Goal: Transaction & Acquisition: Purchase product/service

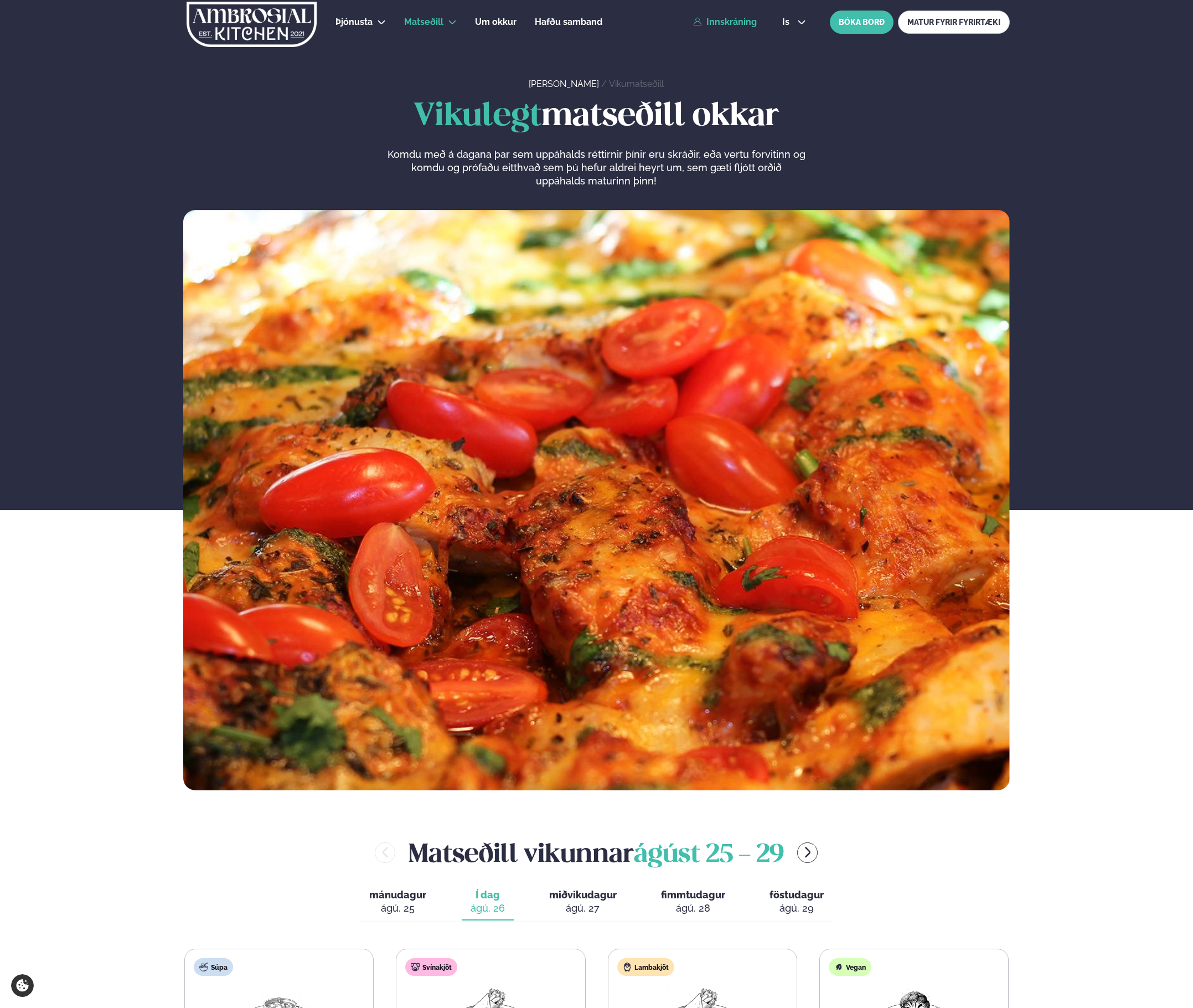
click at [726, 22] on link "Innskráning" at bounding box center [725, 22] width 64 height 10
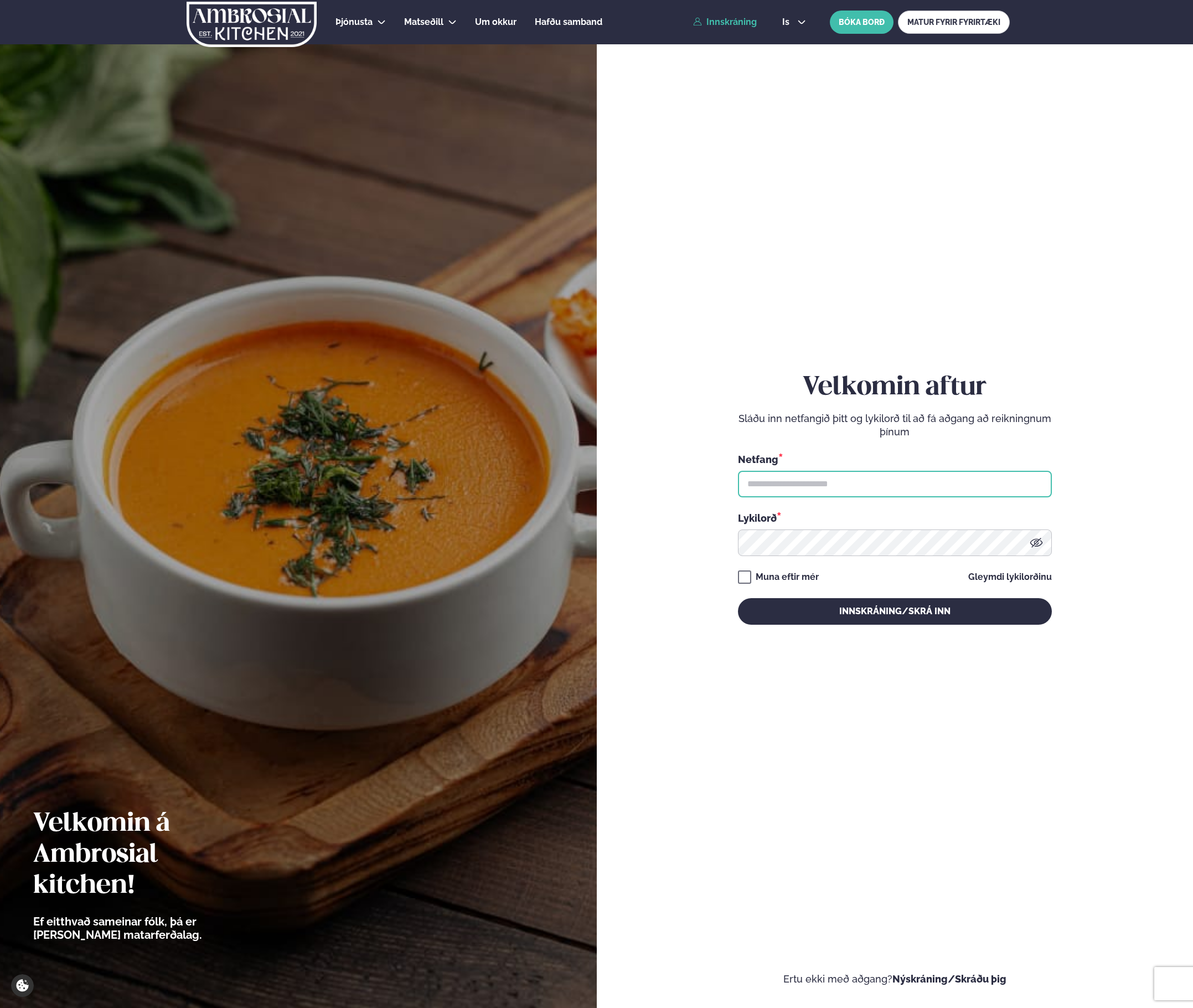
click at [821, 491] on input "text" at bounding box center [894, 484] width 314 height 26
click at [834, 475] on input "text" at bounding box center [894, 484] width 314 height 26
type input "**********"
click at [738, 598] on button "Innskráning/Skrá inn" at bounding box center [894, 611] width 314 height 26
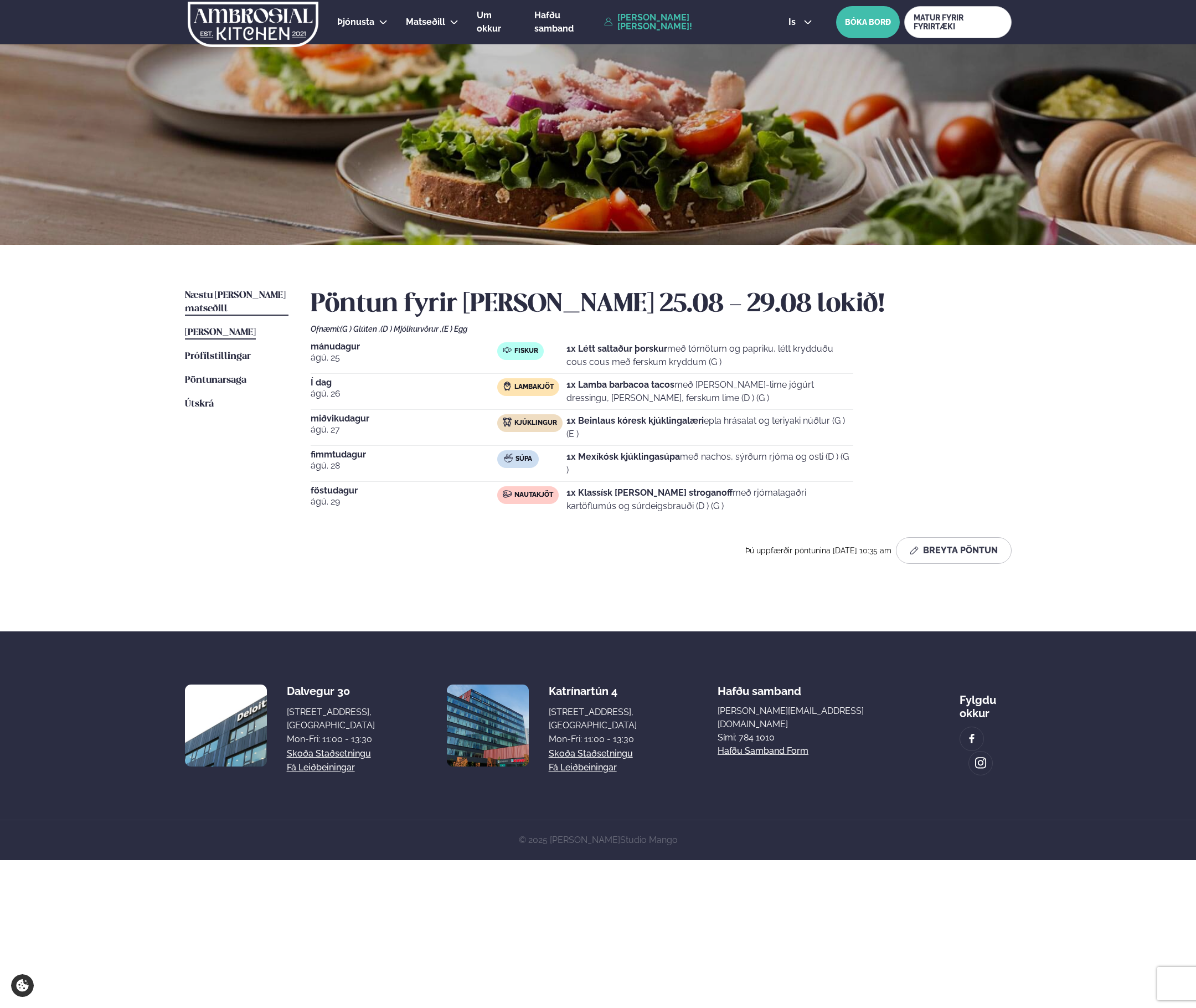
click at [237, 301] on link "Næstu [PERSON_NAME] matseðill Næsta vika" at bounding box center [236, 302] width 104 height 26
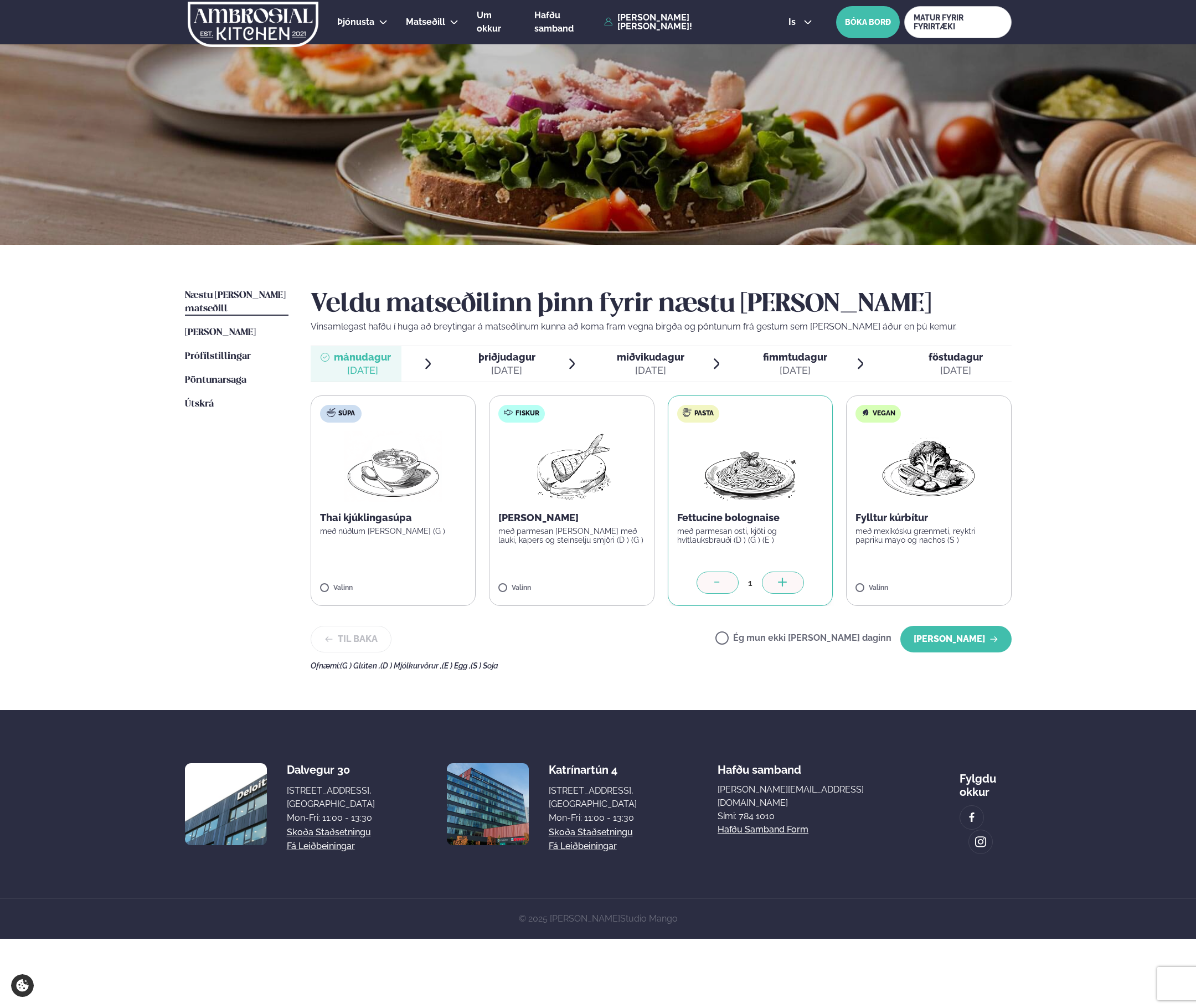
click at [721, 581] on icon at bounding box center [718, 583] width 11 height 11
click at [561, 559] on label "Fiskur Ofnbakaður þorskur með parmesan [PERSON_NAME] með lauki, kapers og stein…" at bounding box center [572, 500] width 166 height 210
click at [547, 583] on div at bounding box center [539, 582] width 42 height 22
click at [948, 639] on button "[PERSON_NAME]" at bounding box center [956, 639] width 111 height 26
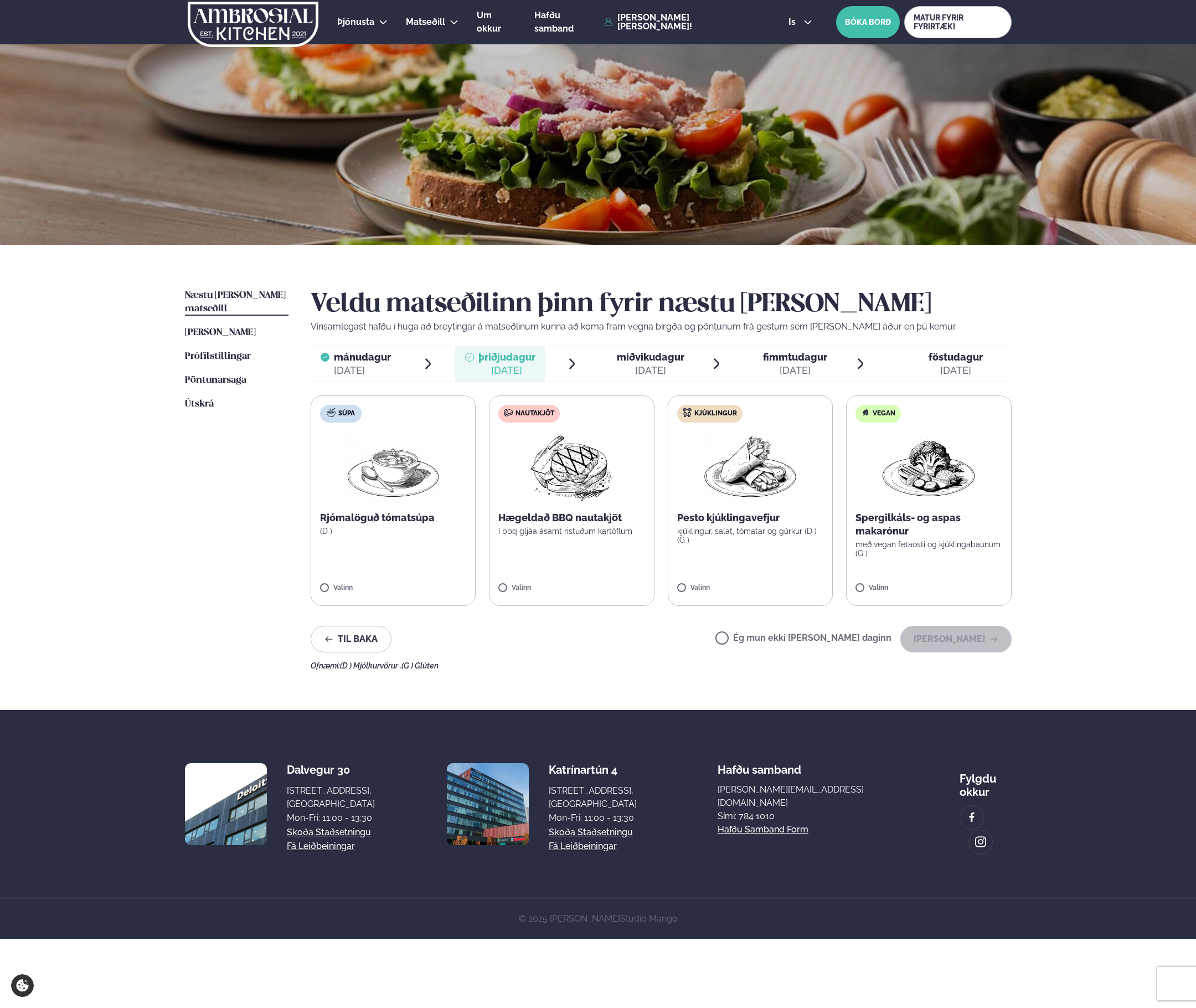
click at [581, 543] on label "Nautakjöt Hægeldað BBQ nautakjöt í bbq gljáa ásamt ristuðum kartöflum Valinn" at bounding box center [572, 500] width 166 height 210
click at [502, 573] on label "Nautakjöt Hægeldað BBQ nautakjöt í bbq gljáa ásamt ristuðum kartöflum Valinn" at bounding box center [572, 500] width 166 height 210
click at [952, 647] on button "[PERSON_NAME]" at bounding box center [956, 639] width 111 height 26
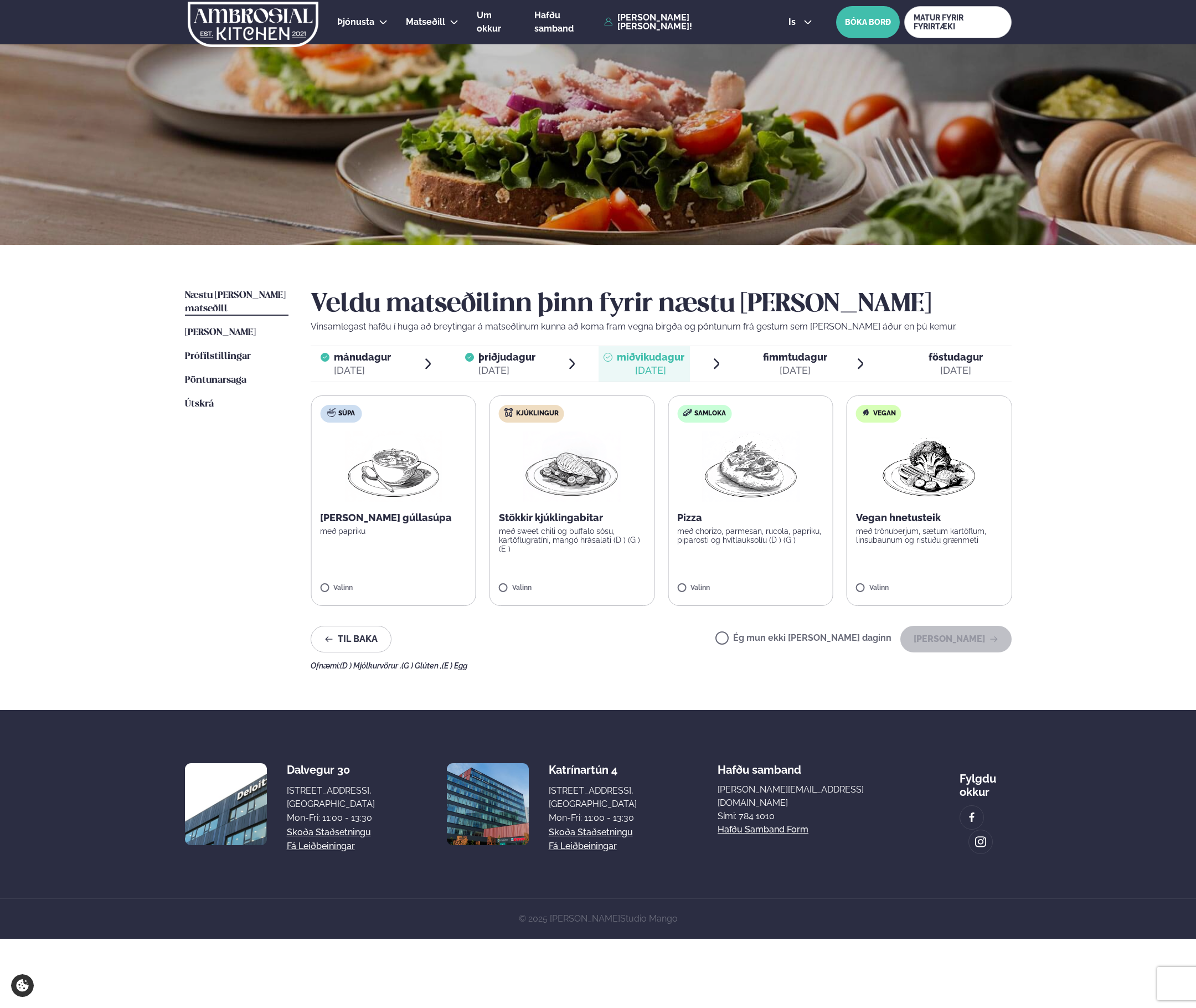
click at [550, 596] on div "Valinn" at bounding box center [572, 590] width 147 height 12
click at [534, 577] on label "Kjúklingur Stökkir kjúklingabitar með sweet chili og buffalo sósu, kartöflugrat…" at bounding box center [572, 500] width 166 height 210
click at [992, 640] on icon "button" at bounding box center [994, 639] width 9 height 9
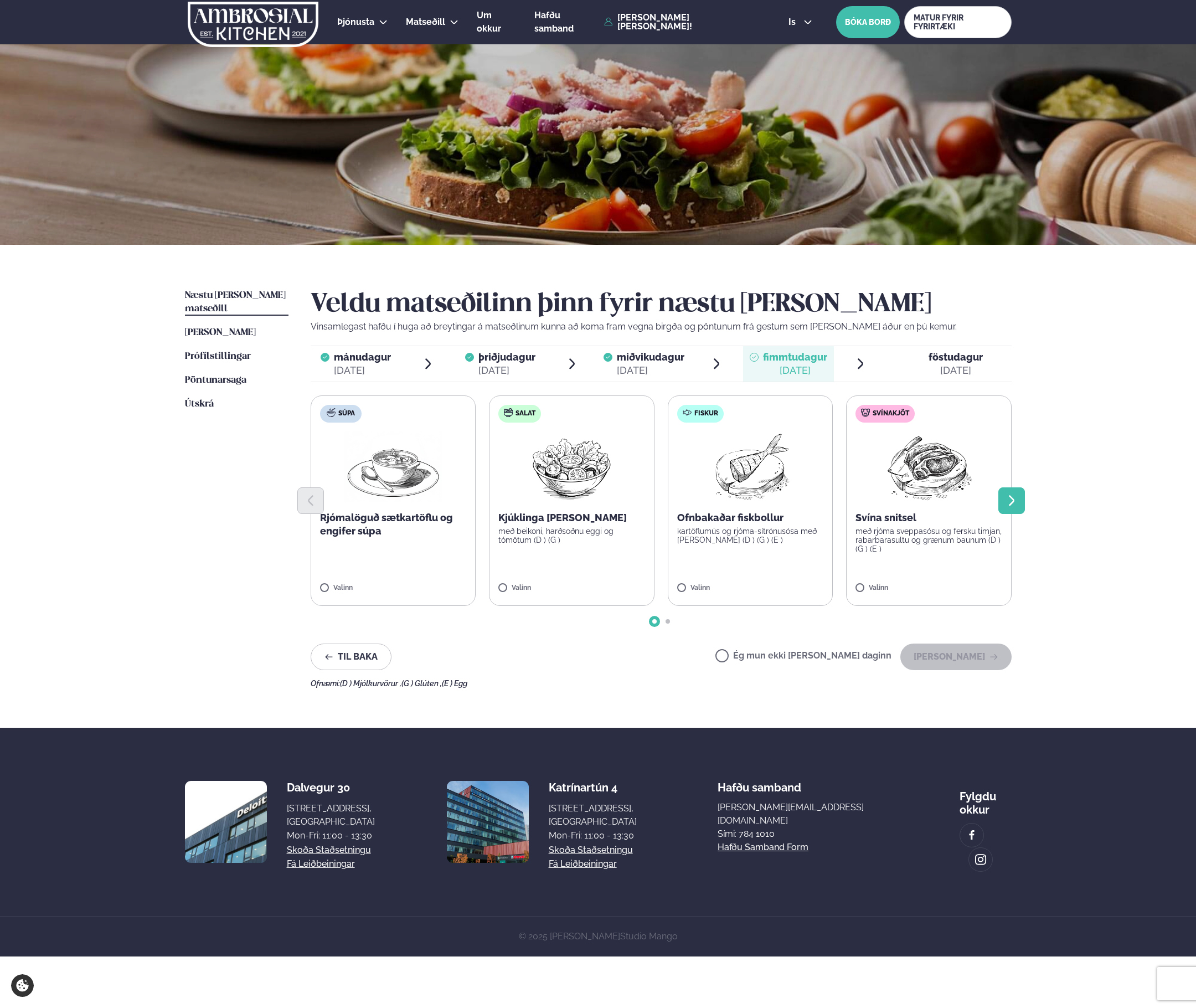
click at [1019, 502] on button "Next slide" at bounding box center [1011, 500] width 26 height 26
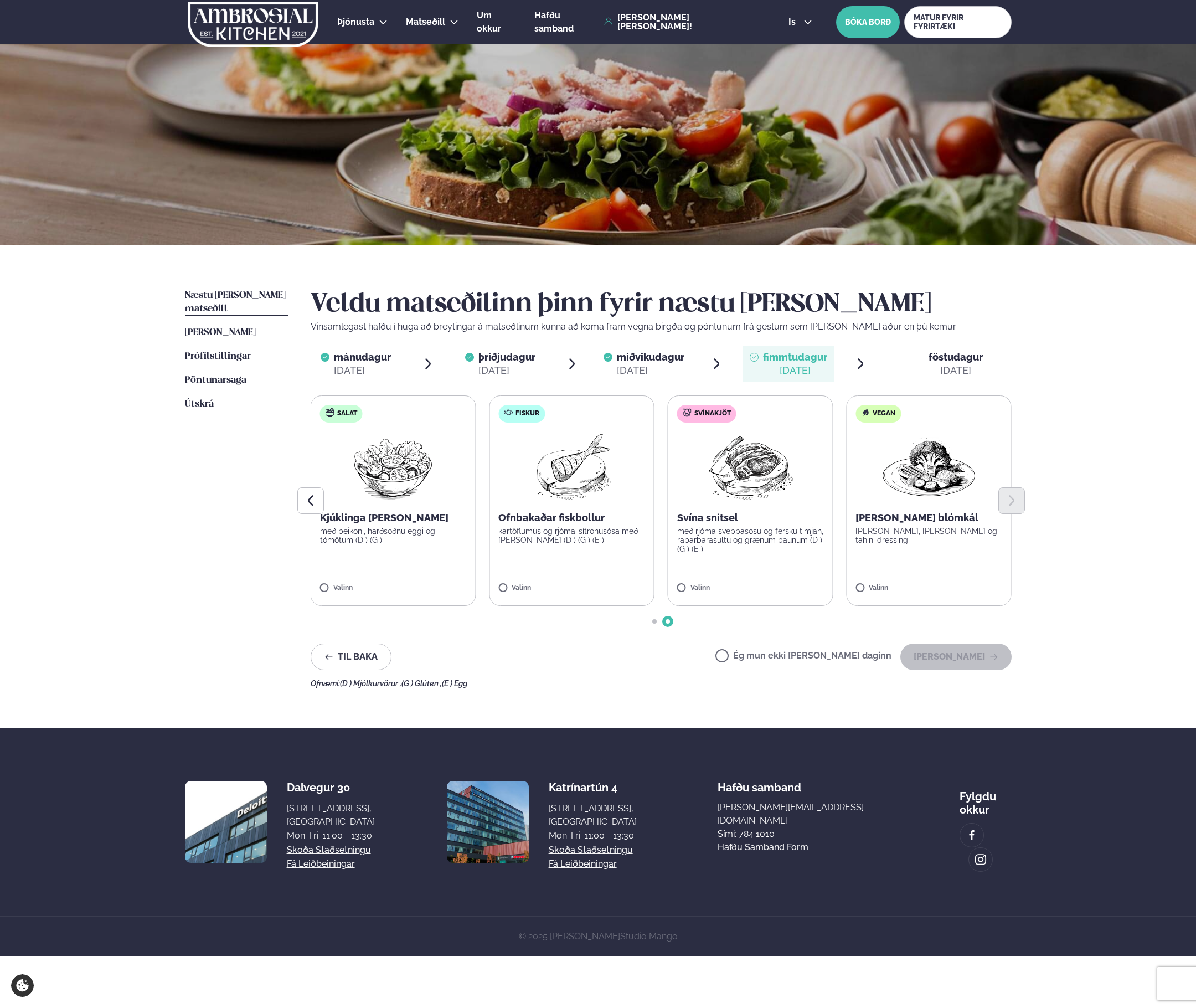
click at [510, 595] on div "Valinn" at bounding box center [572, 590] width 147 height 12
click at [941, 665] on button "[PERSON_NAME]" at bounding box center [956, 656] width 111 height 26
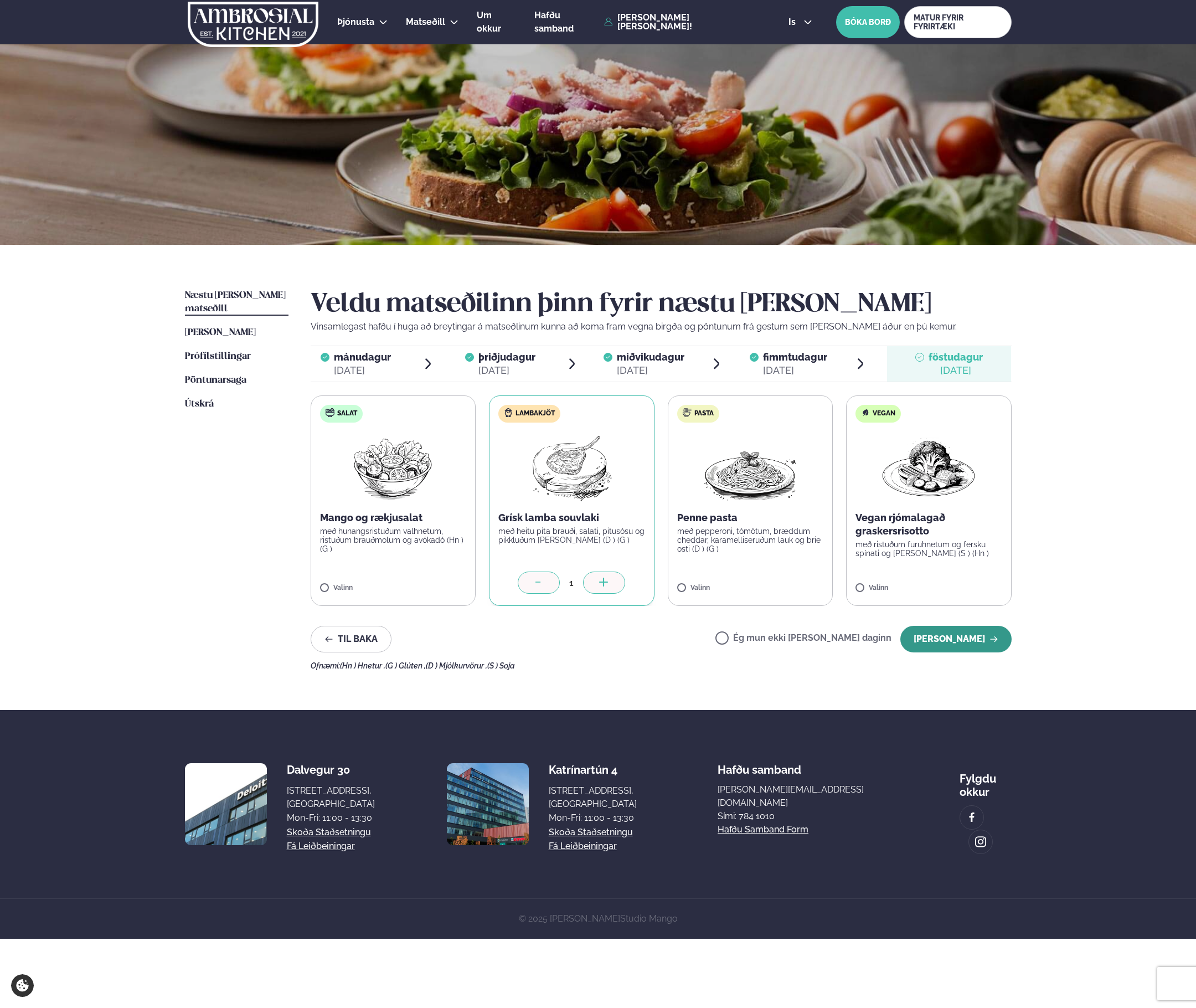
click at [934, 644] on button "[PERSON_NAME]" at bounding box center [956, 639] width 111 height 26
